Goal: Find specific page/section: Find specific page/section

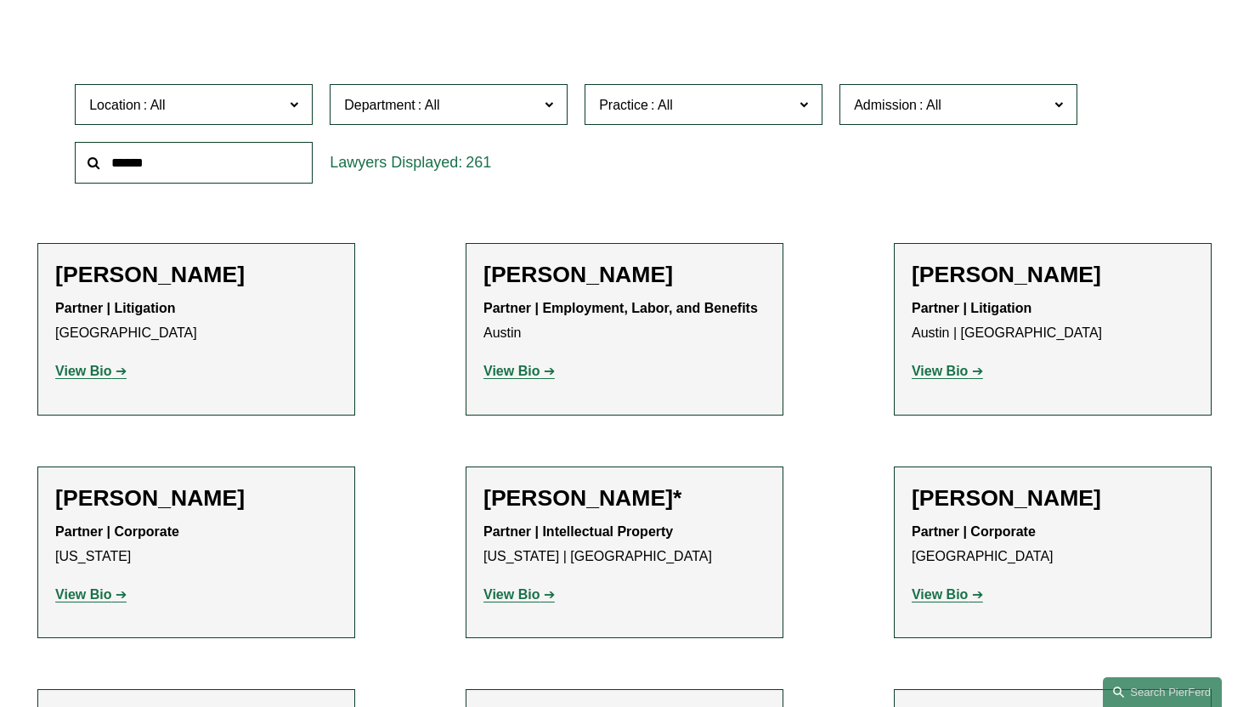
scroll to position [502, 0]
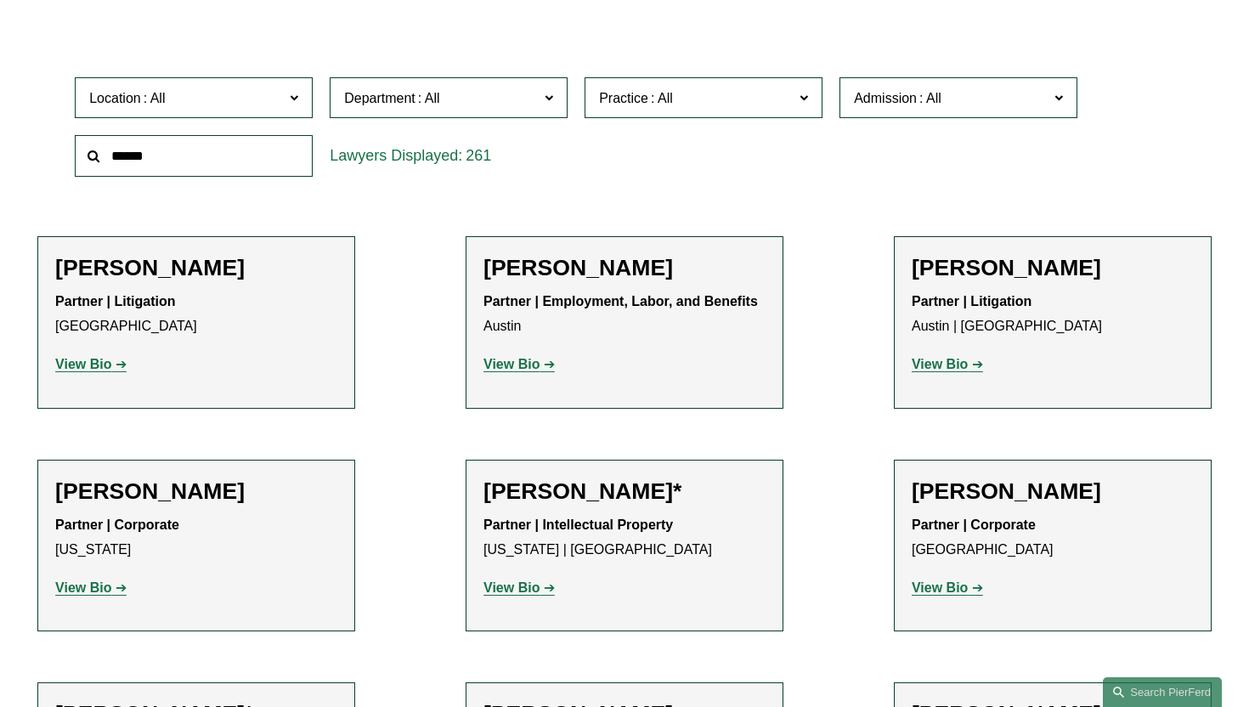
click at [384, 96] on span "Department" at bounding box center [379, 98] width 71 height 14
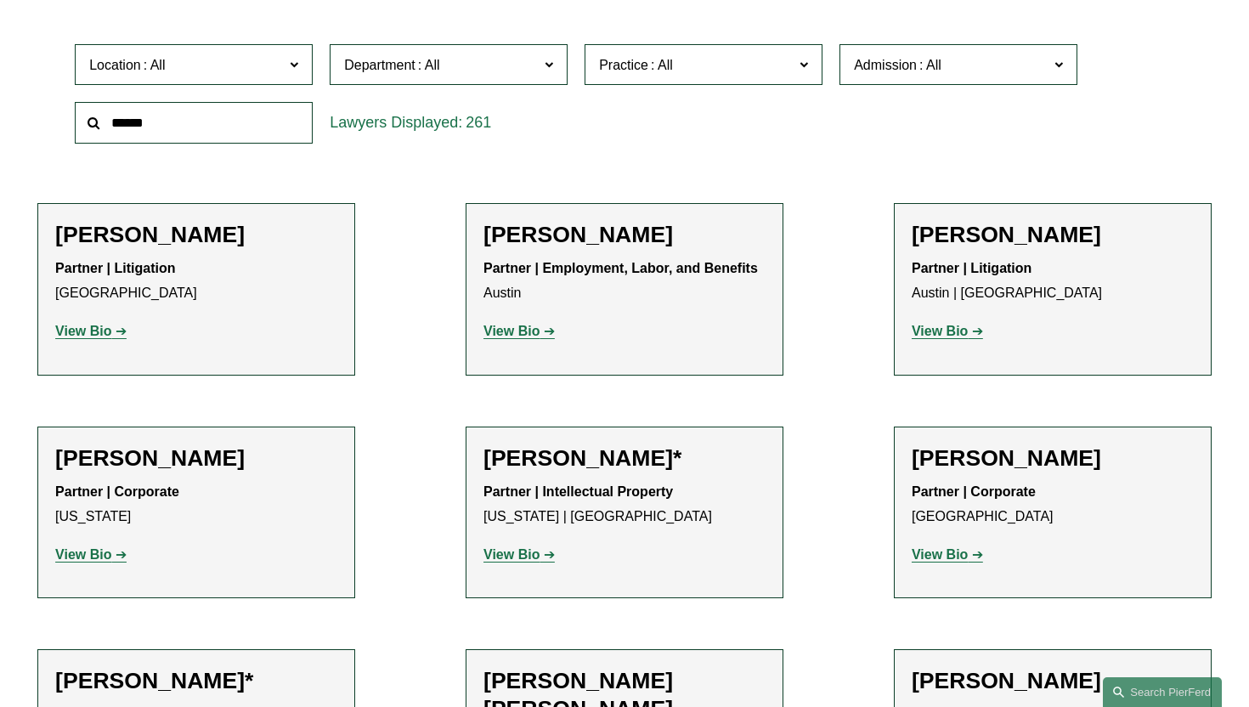
scroll to position [466, 0]
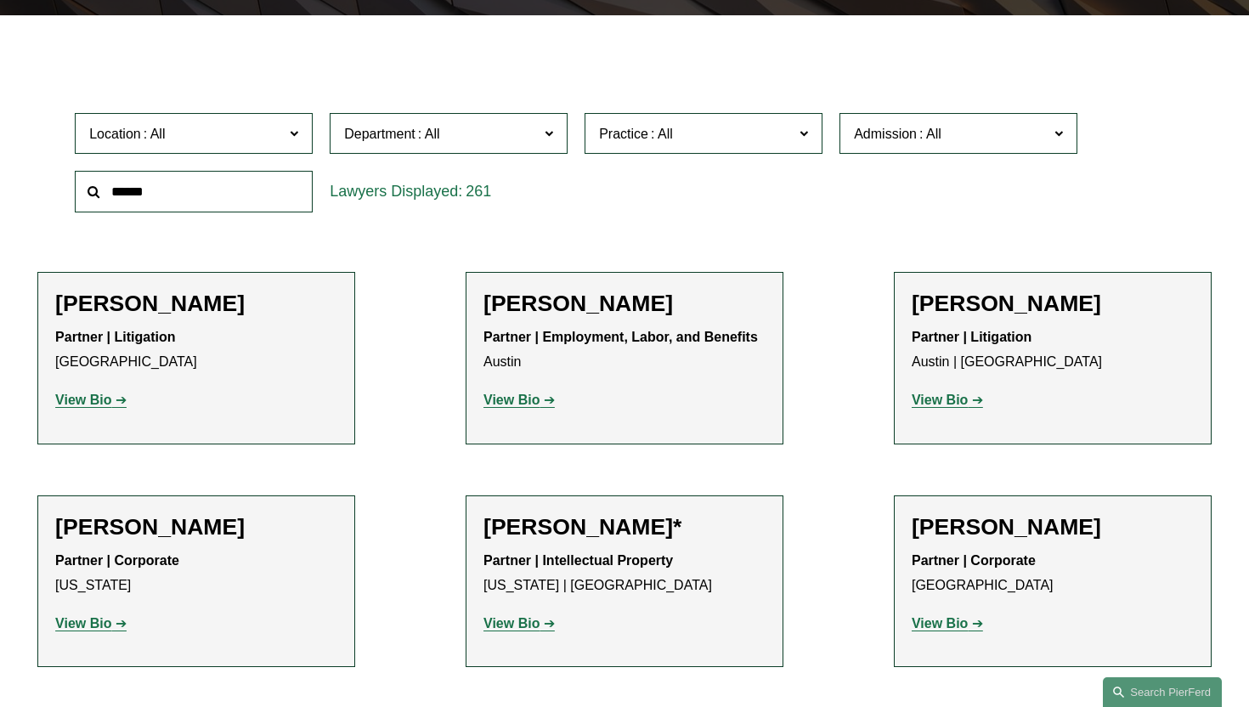
click at [0, 0] on link "Corporate" at bounding box center [0, 0] width 0 height 0
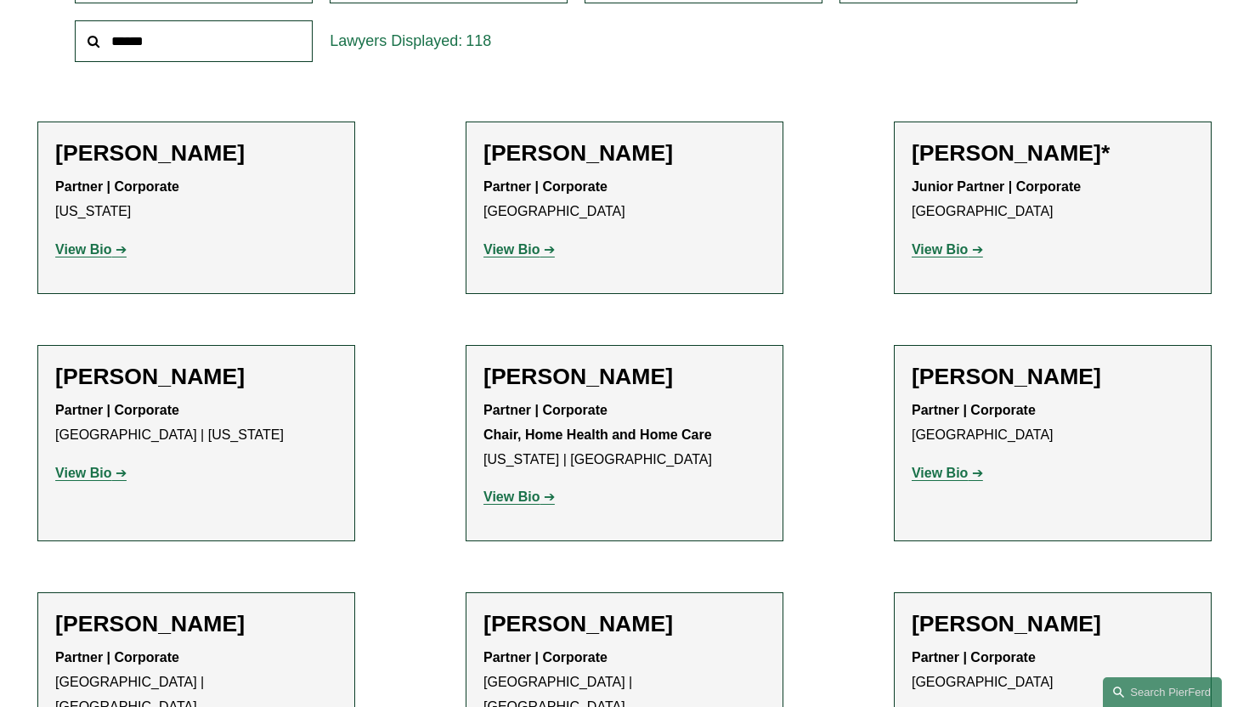
scroll to position [619, 0]
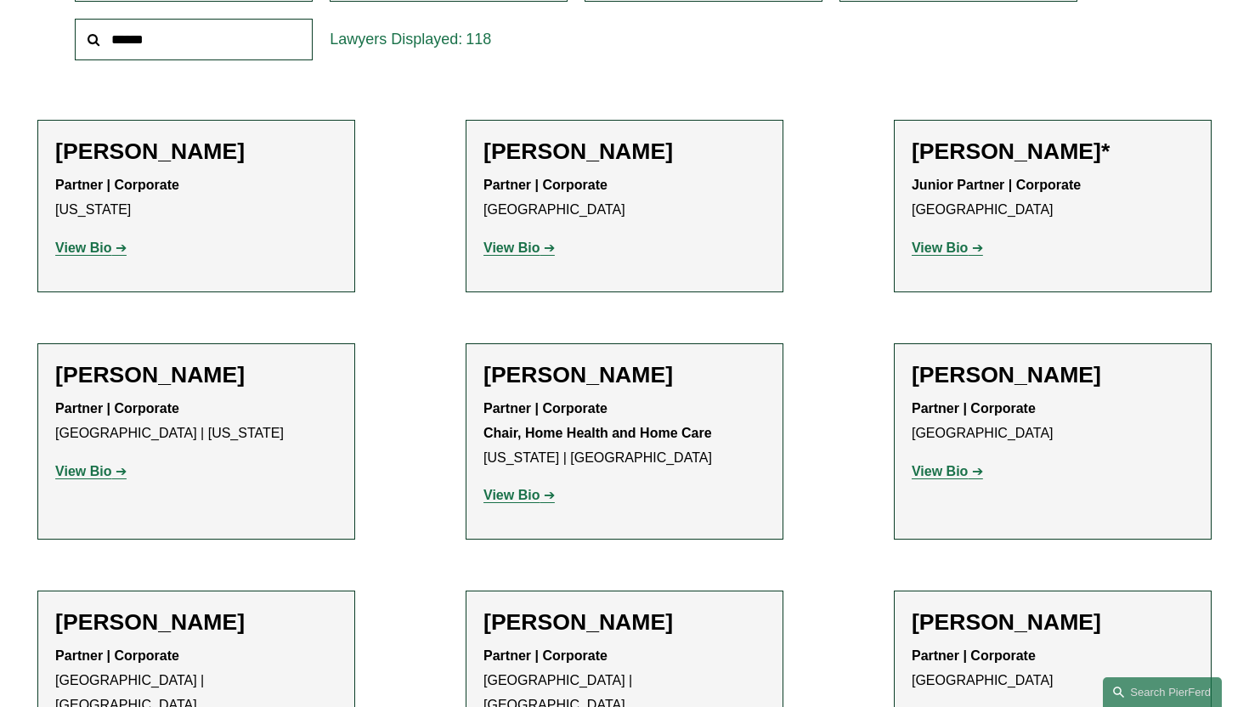
click at [930, 251] on strong "View Bio" at bounding box center [940, 247] width 56 height 14
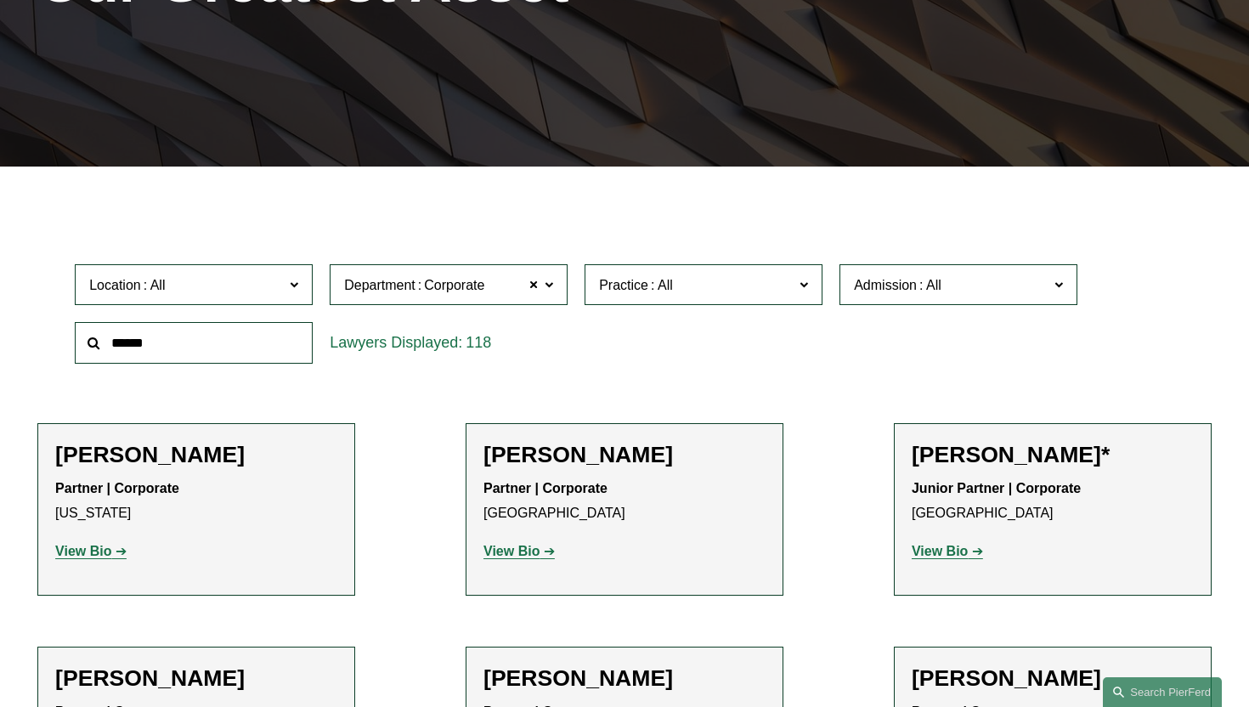
scroll to position [376, 0]
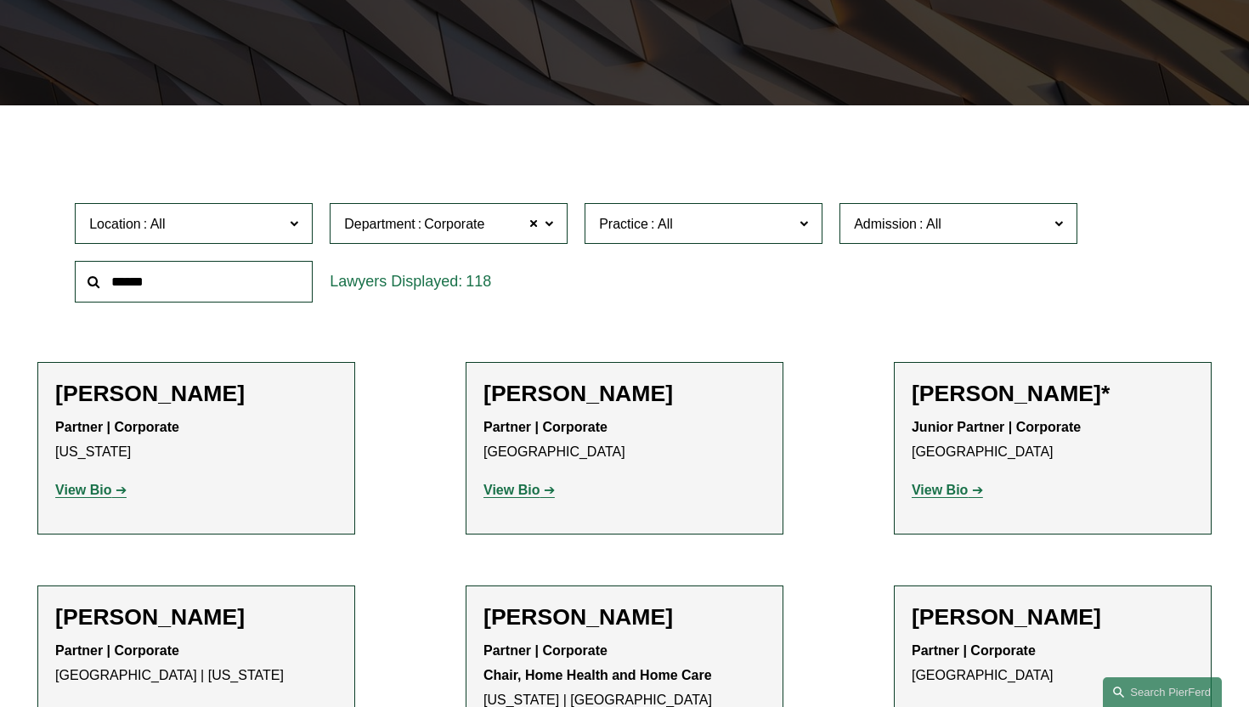
click at [667, 229] on span at bounding box center [661, 224] width 27 height 14
click at [534, 224] on span at bounding box center [533, 223] width 10 height 22
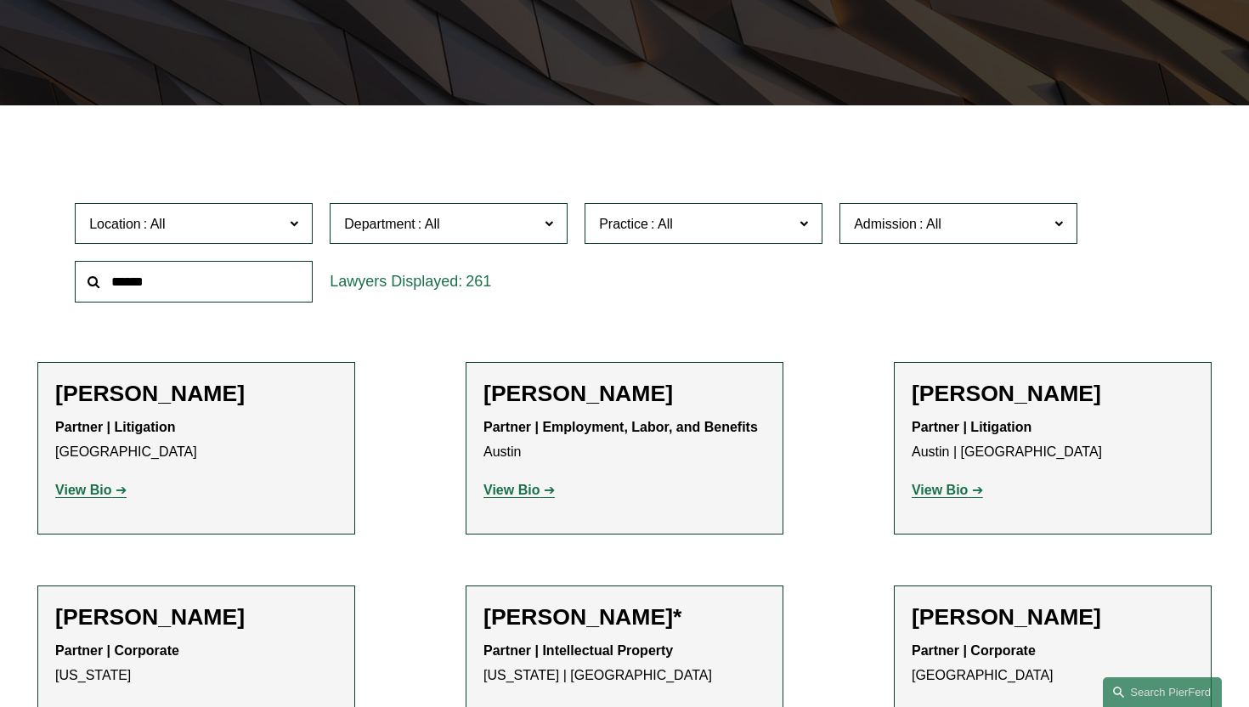
scroll to position [414, 0]
click at [0, 0] on link "Commercial Transactions" at bounding box center [0, 0] width 0 height 0
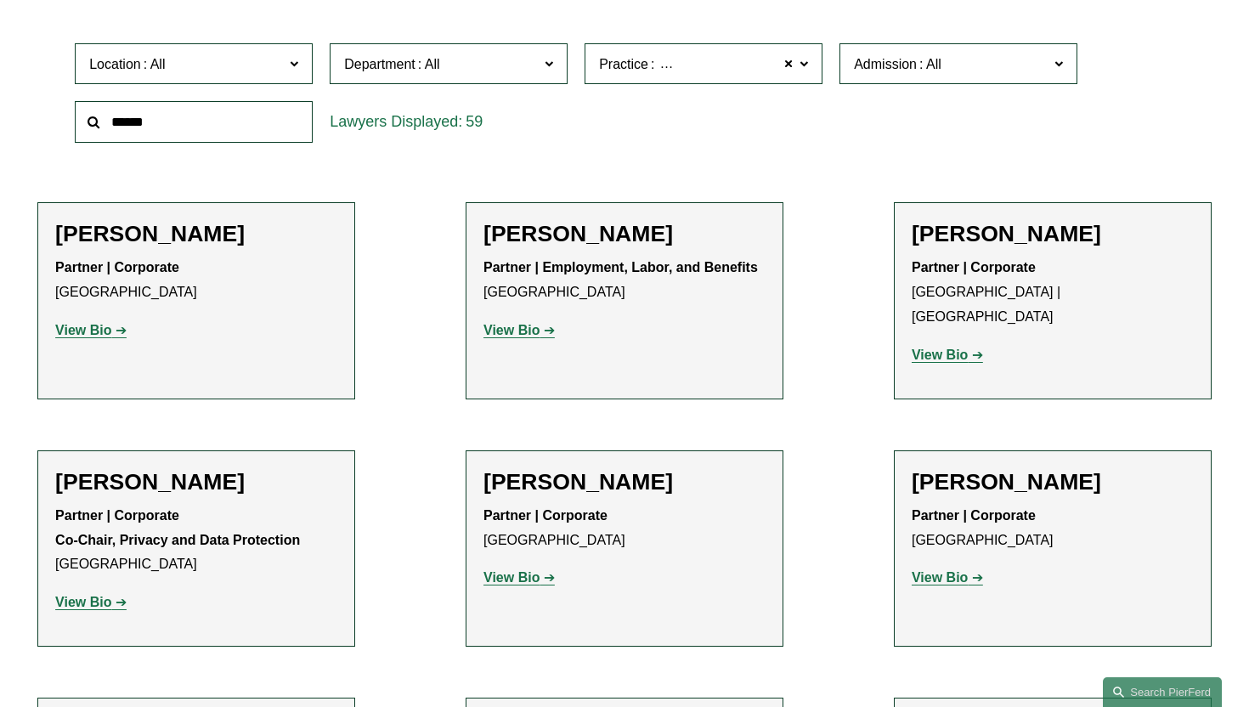
scroll to position [398, 0]
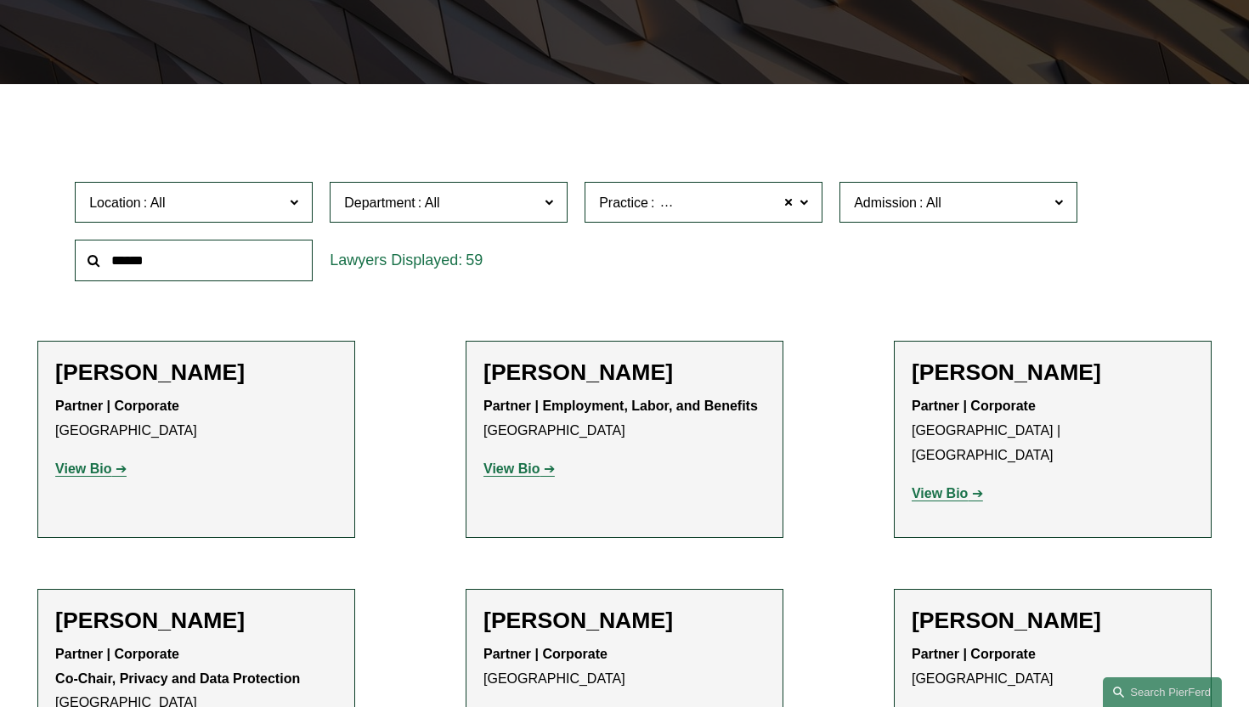
click at [762, 208] on span "Commercial Transactions" at bounding box center [734, 203] width 154 height 22
click at [788, 199] on span at bounding box center [788, 202] width 10 height 22
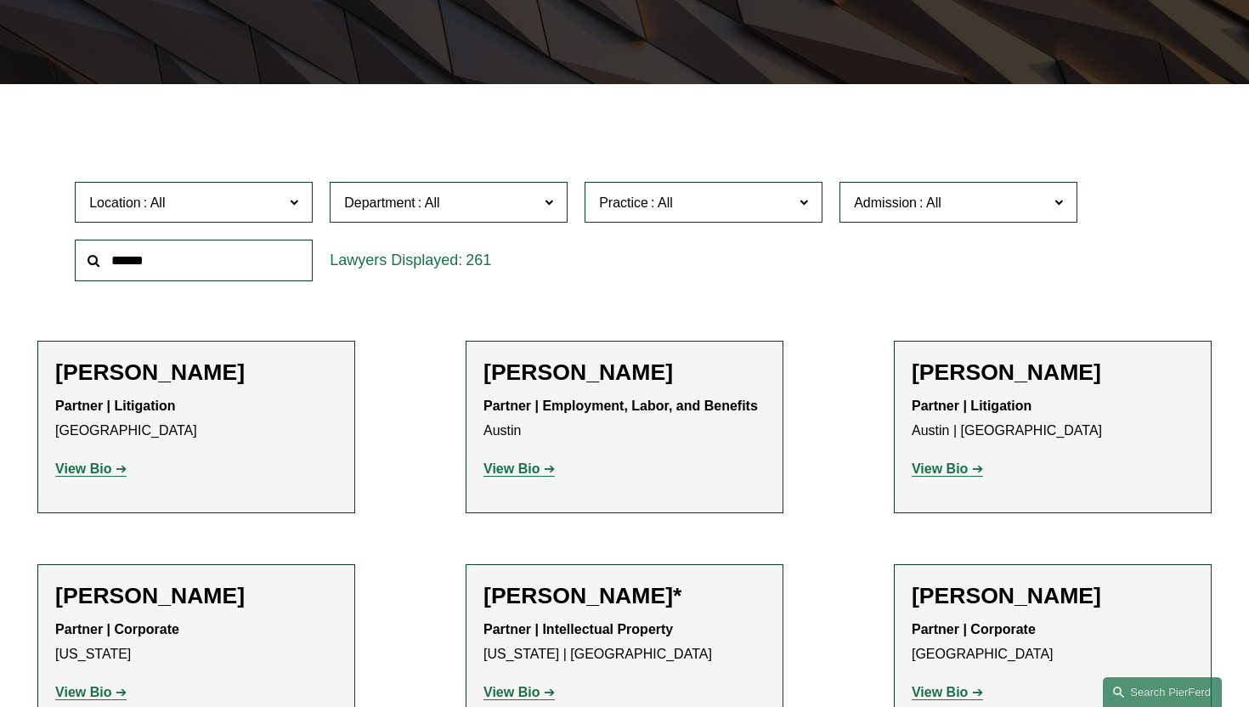
click at [455, 196] on span "Department" at bounding box center [441, 202] width 195 height 23
click at [0, 0] on link "Corporate" at bounding box center [0, 0] width 0 height 0
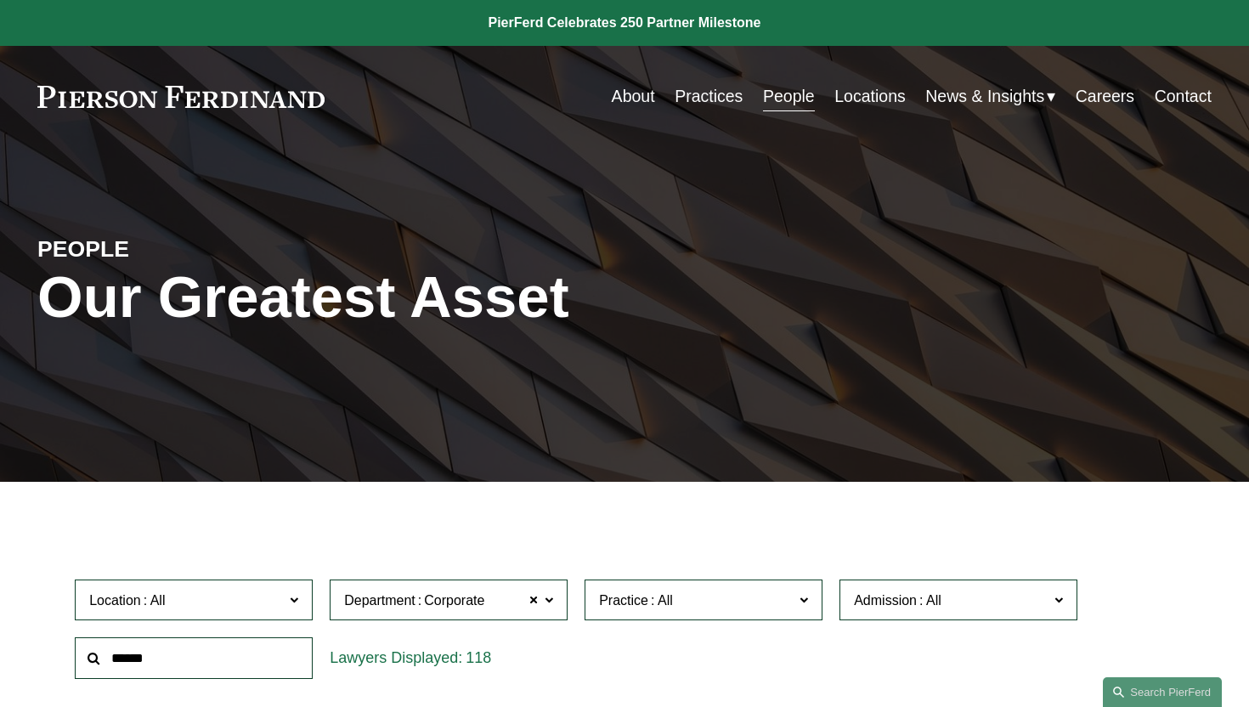
scroll to position [3070, 0]
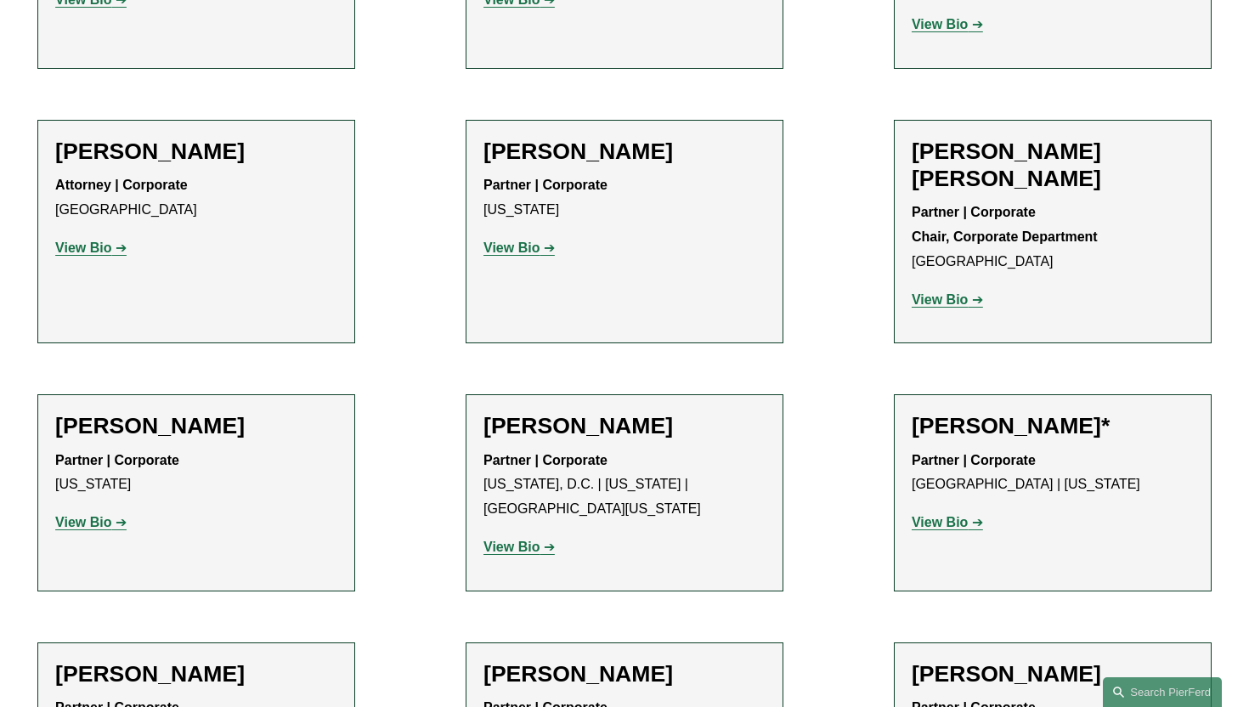
click at [81, 515] on strong "View Bio" at bounding box center [83, 522] width 56 height 14
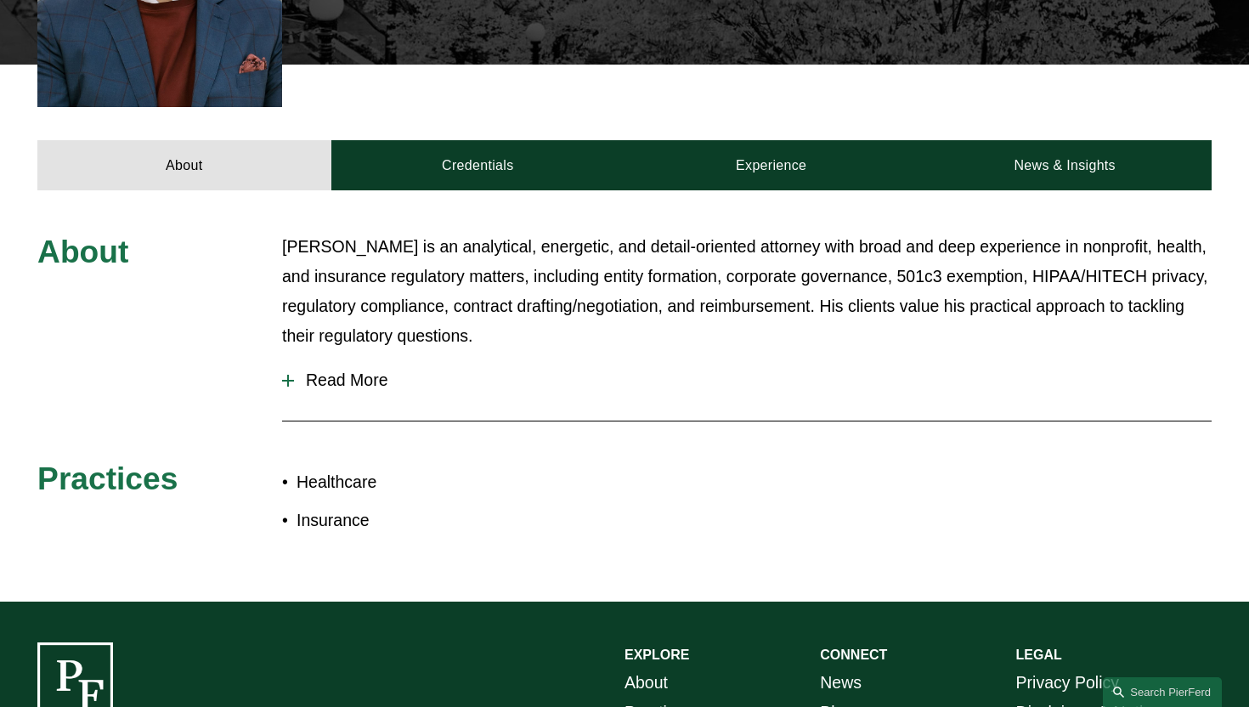
scroll to position [637, 0]
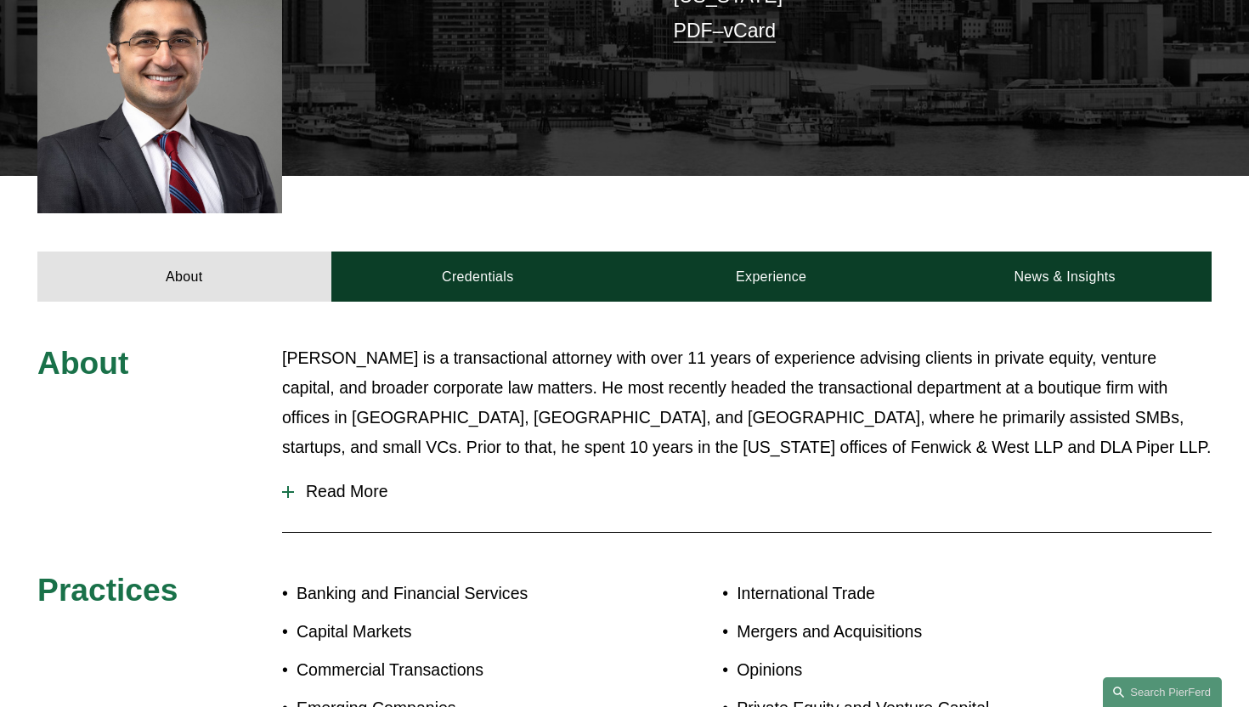
scroll to position [493, 0]
